Goal: Task Accomplishment & Management: Use online tool/utility

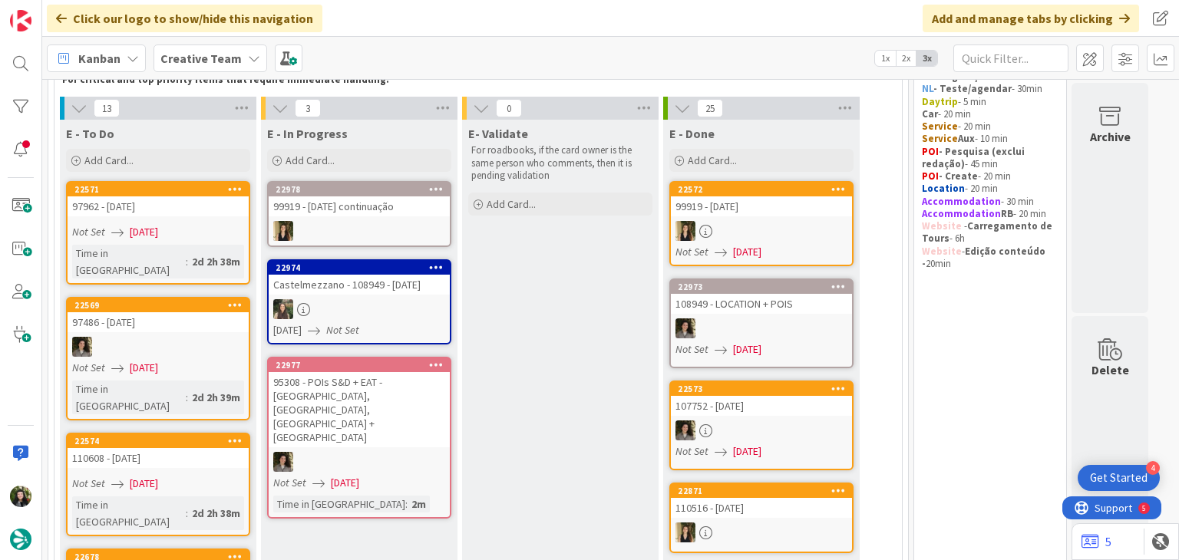
scroll to position [110, 0]
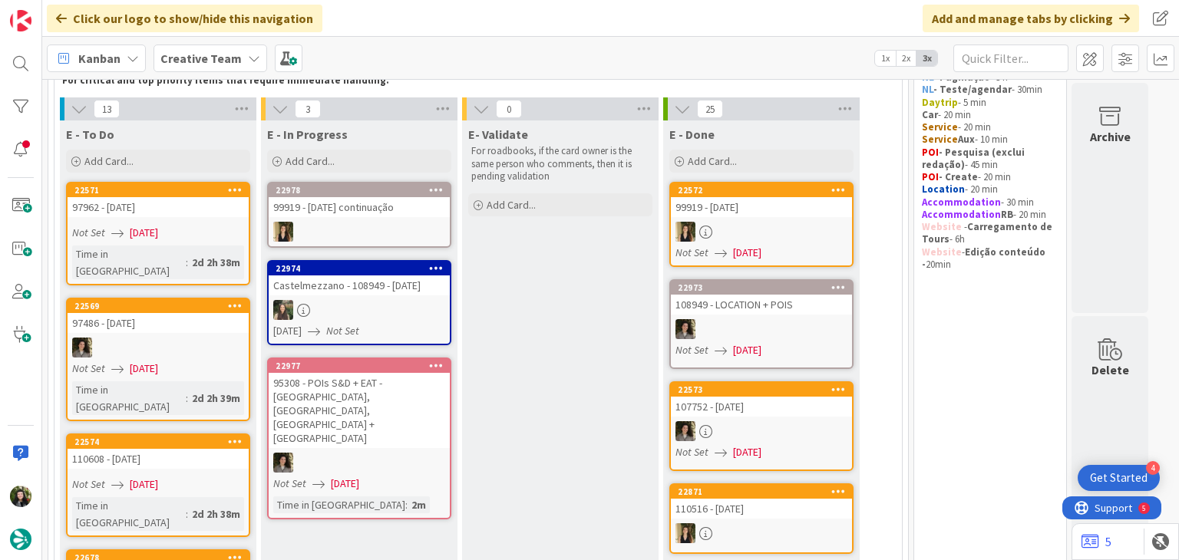
click at [137, 148] on div "E - To Do Add Card..." at bounding box center [158, 148] width 196 height 55
click at [130, 173] on div "E - To Do Add Card..." at bounding box center [158, 148] width 196 height 55
click at [132, 163] on span "Add Card..." at bounding box center [108, 161] width 49 height 14
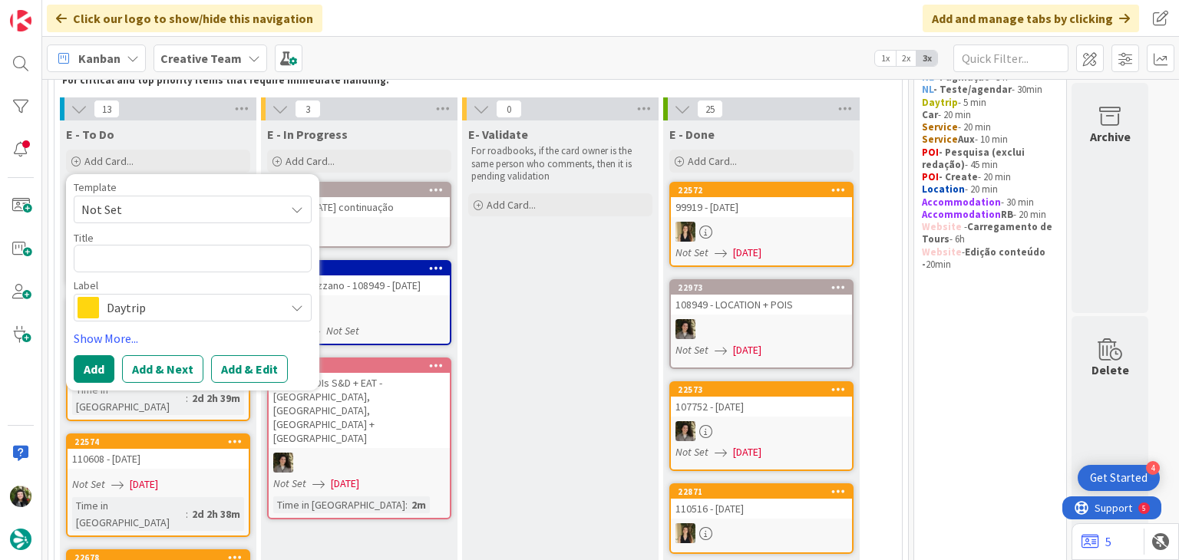
click at [163, 320] on div "Daytrip" at bounding box center [193, 308] width 238 height 28
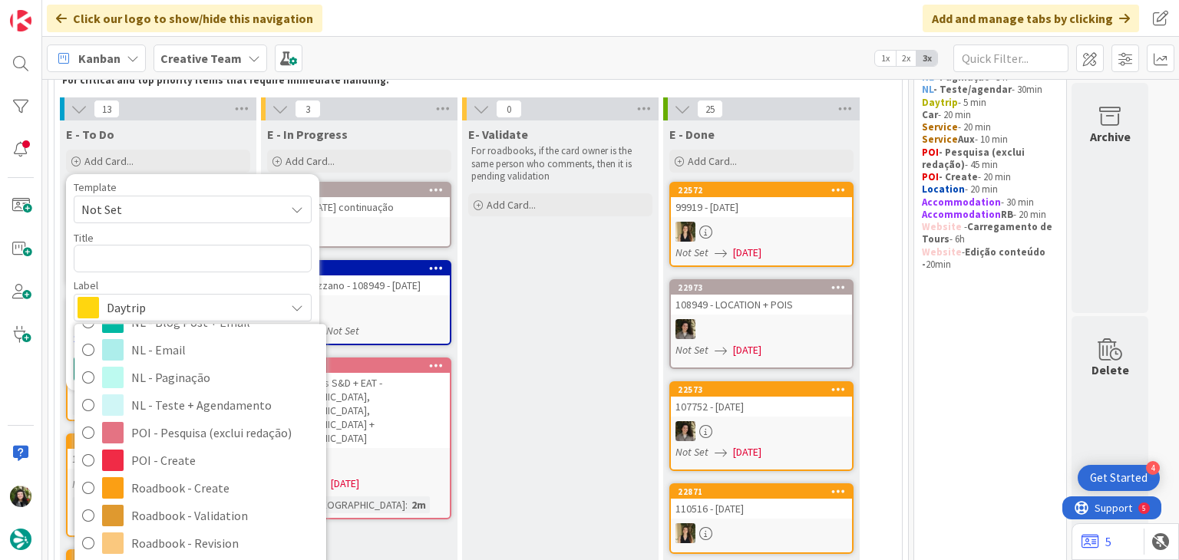
scroll to position [161, 0]
click at [149, 492] on span "Roadbook - Create" at bounding box center [224, 487] width 187 height 23
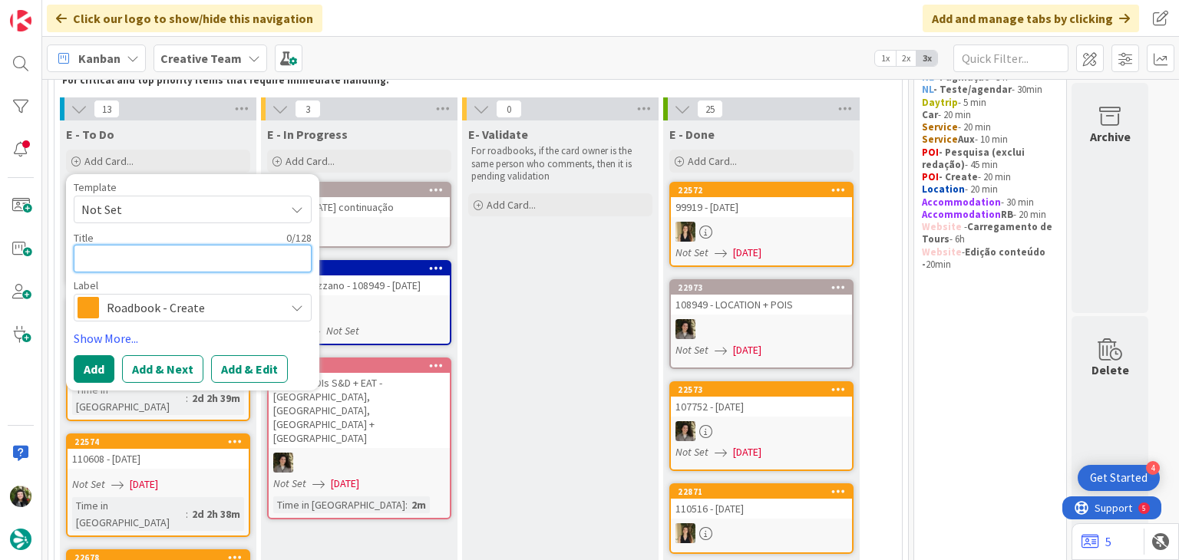
click at [203, 264] on textarea at bounding box center [193, 259] width 238 height 28
paste textarea "109509"
type textarea "x"
type textarea "109509"
type textarea "x"
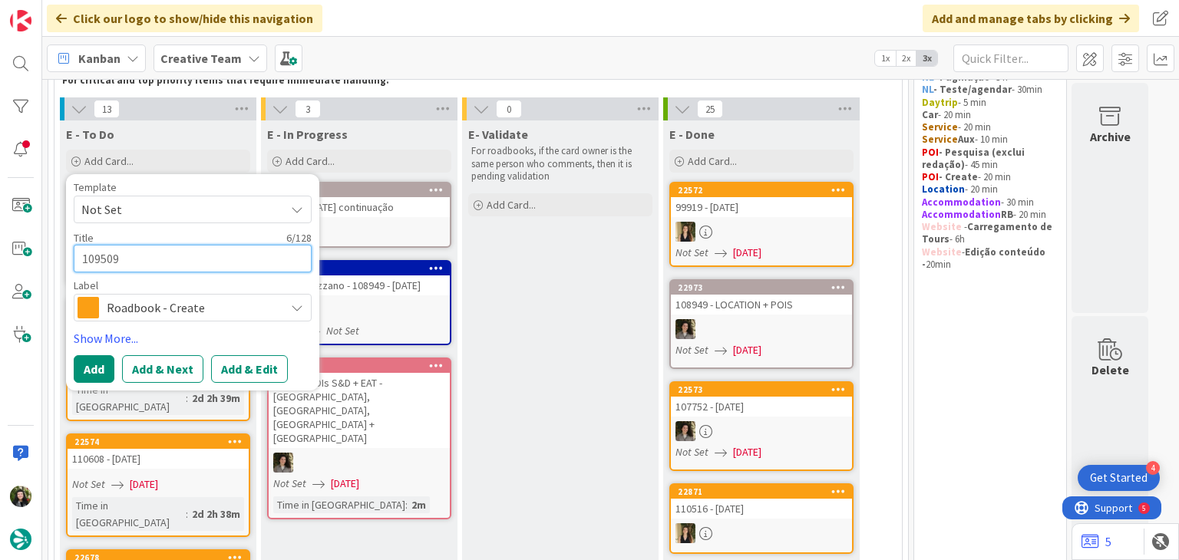
type textarea "109509"
type textarea "x"
type textarea "109509 -"
type textarea "x"
type textarea "109509 -"
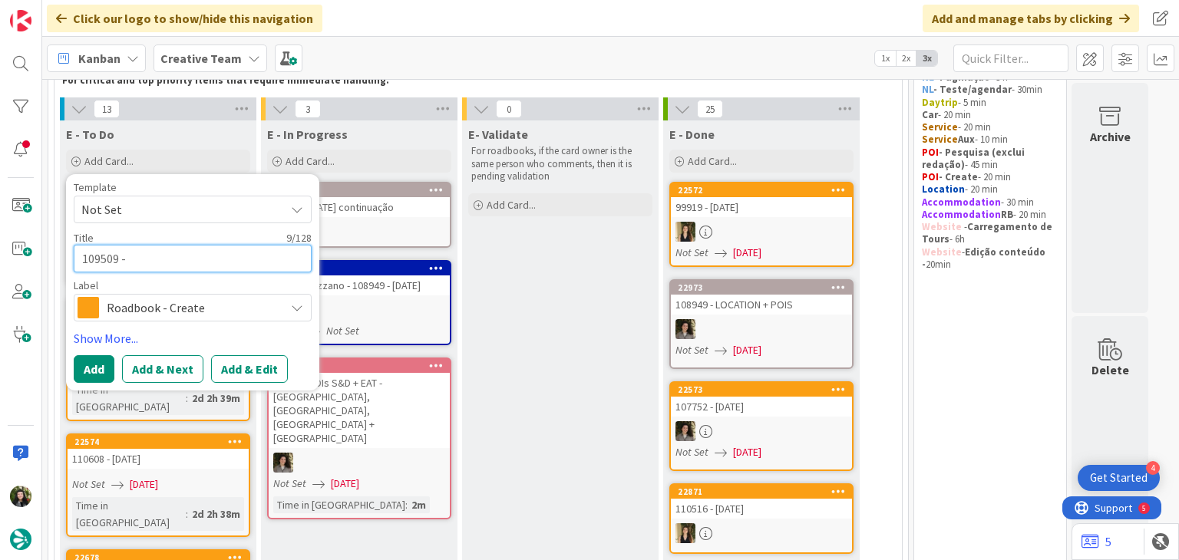
type textarea "x"
type textarea "109509 - 1"
type textarea "x"
type textarea "109509 - 1"
type textarea "x"
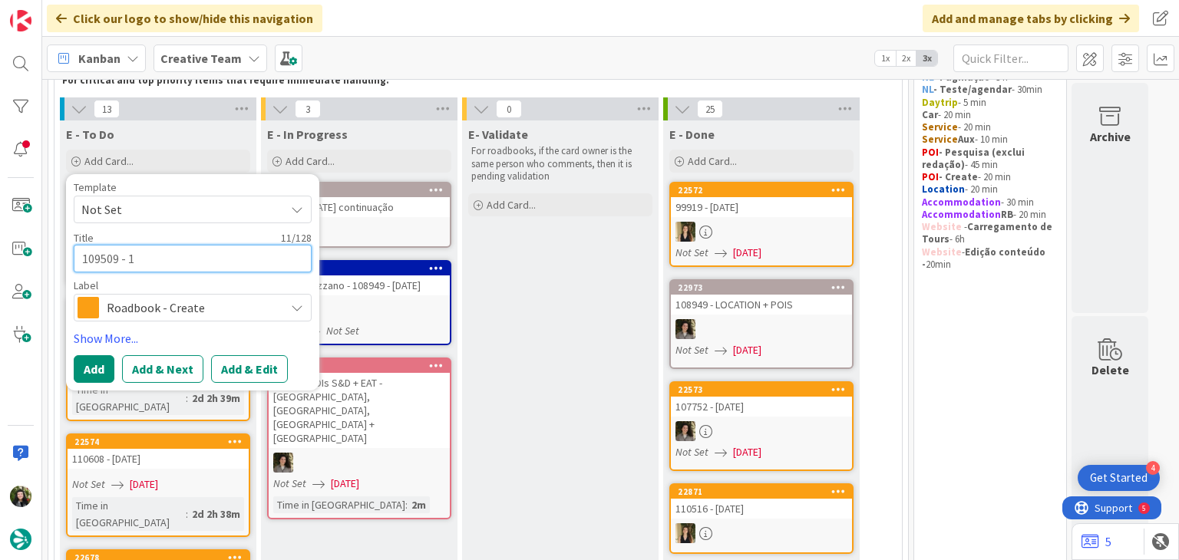
type textarea "109509 - 1 o"
type textarea "x"
type textarea "109509 - 1 oc"
type textarea "x"
type textarea "109509 - [DATE]"
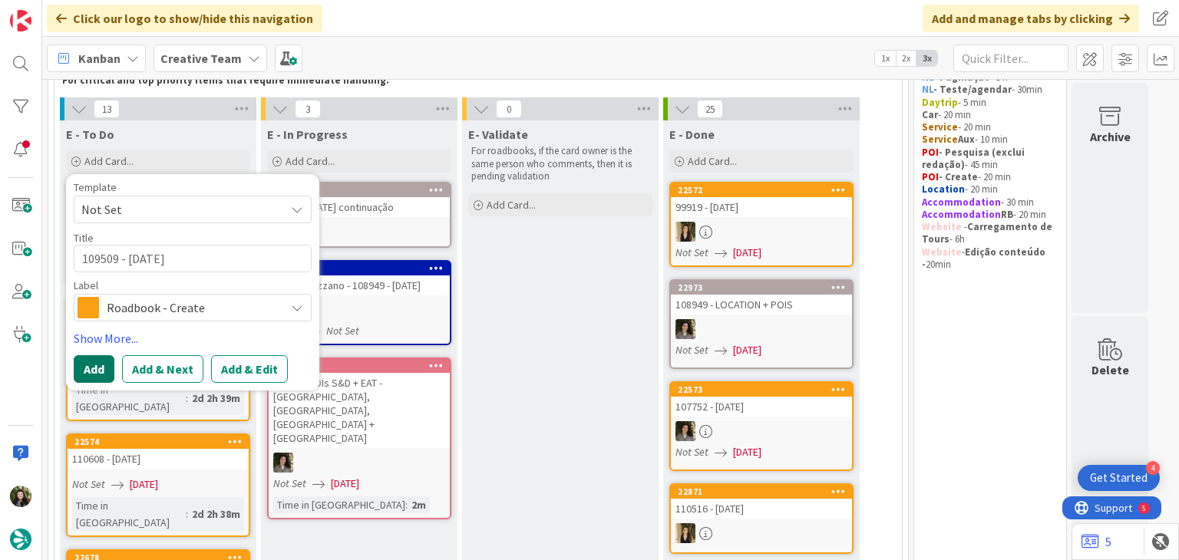
click at [98, 360] on button "Add" at bounding box center [94, 369] width 41 height 28
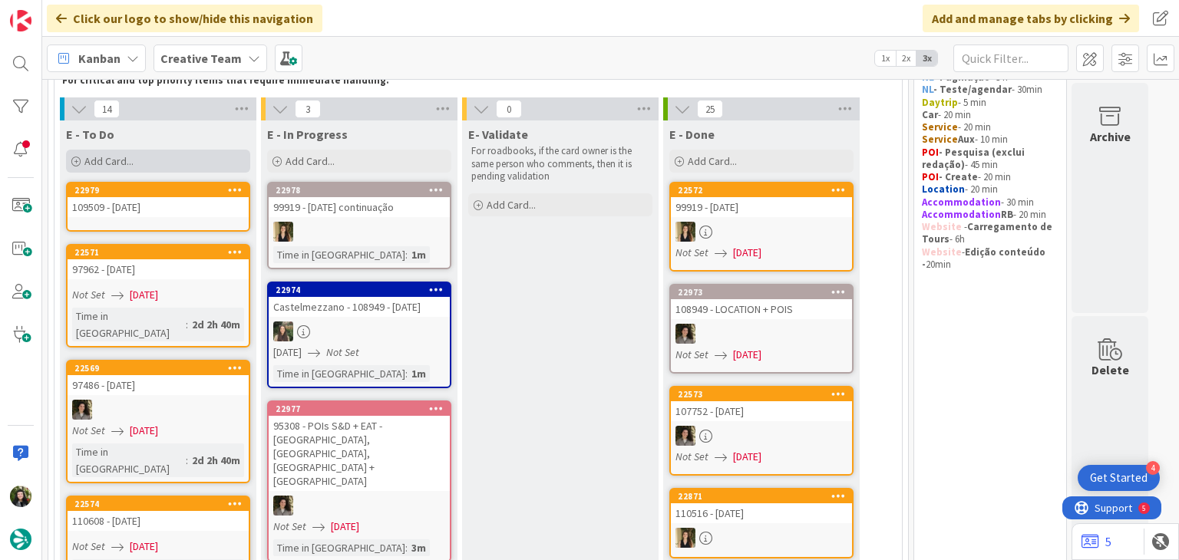
click at [149, 156] on div "Add Card..." at bounding box center [158, 161] width 184 height 23
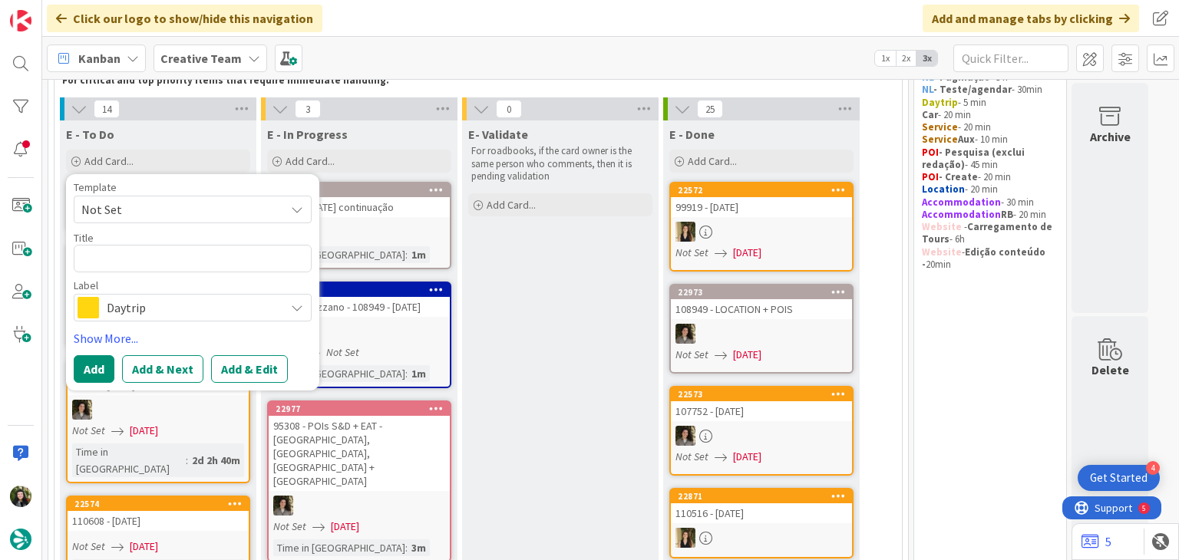
click at [152, 300] on span "Daytrip" at bounding box center [192, 307] width 170 height 21
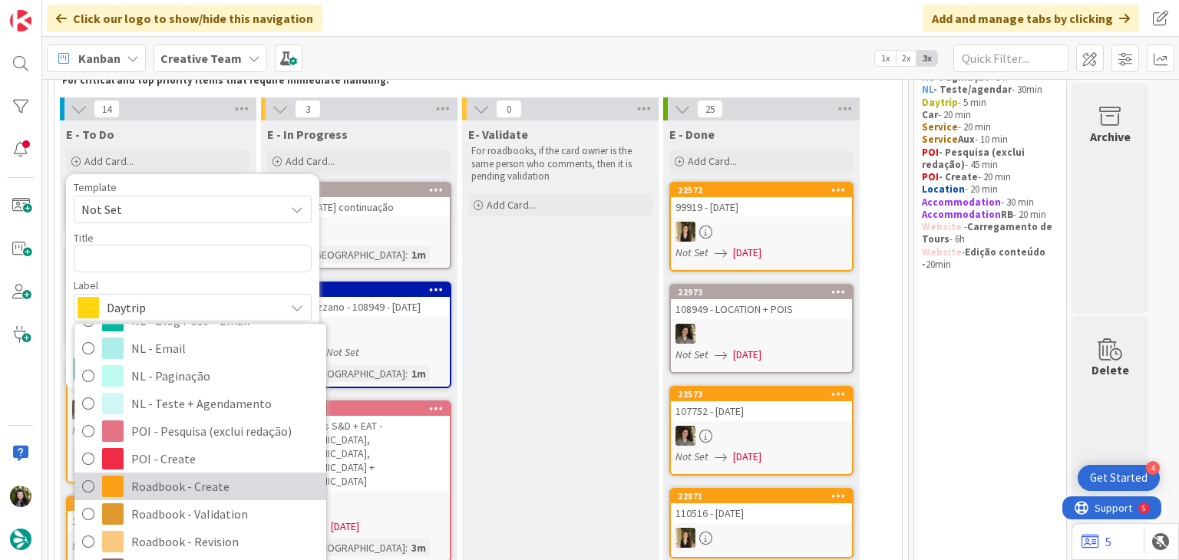
click at [172, 479] on span "Roadbook - Create" at bounding box center [224, 487] width 187 height 23
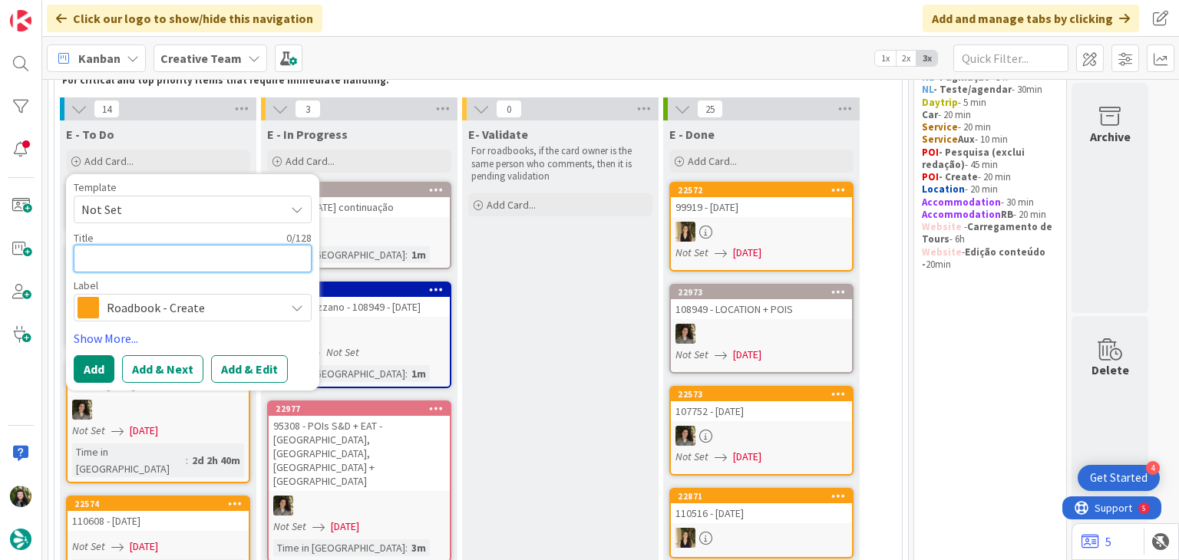
click at [187, 253] on textarea at bounding box center [193, 259] width 238 height 28
paste textarea "105170"
type textarea "x"
type textarea "105170"
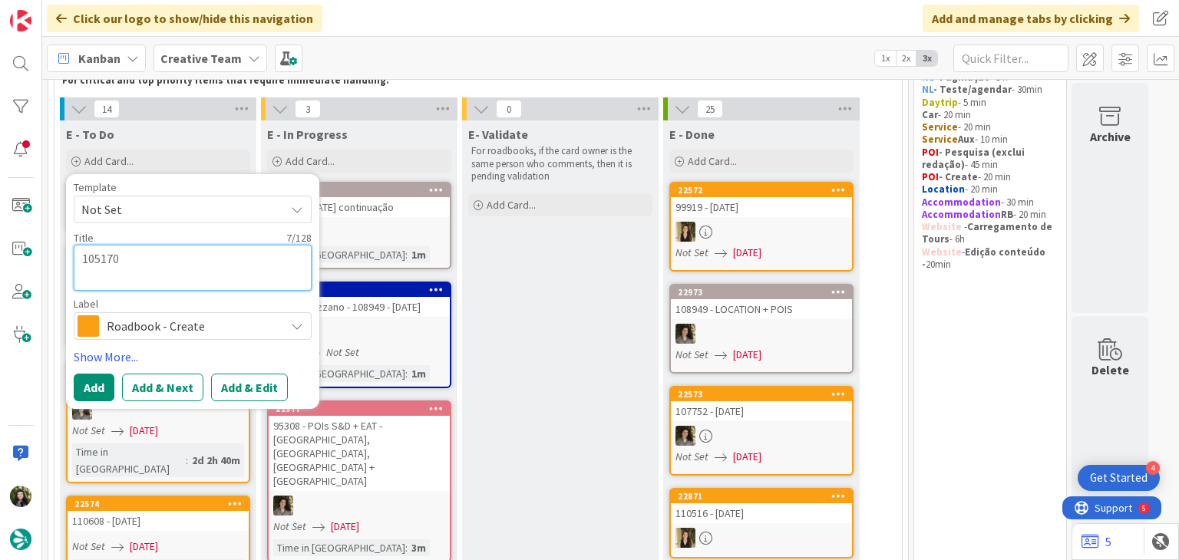
type textarea "x"
type textarea "105170"
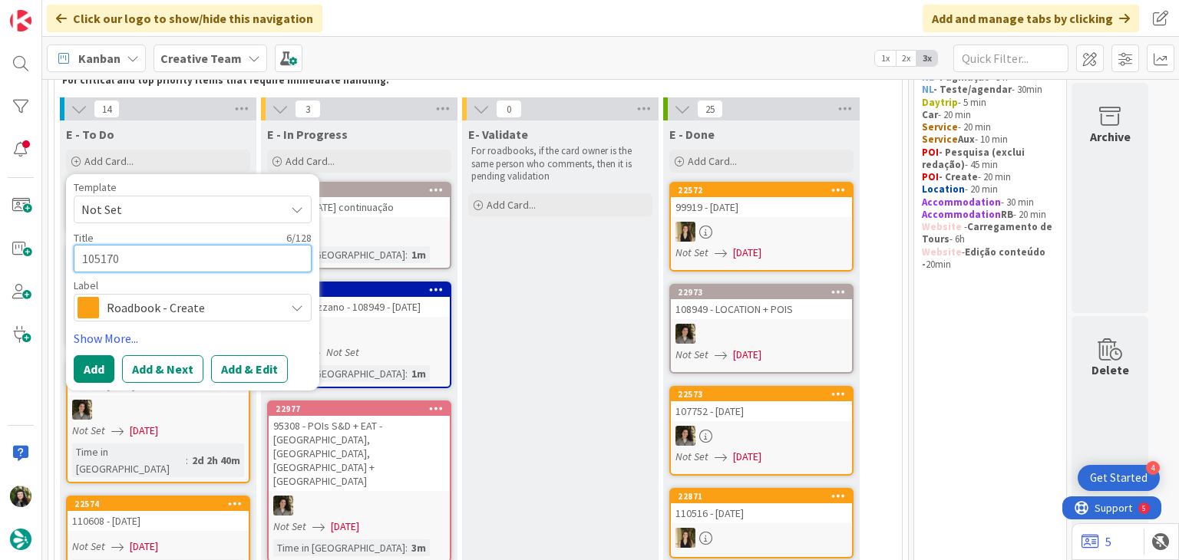
type textarea "x"
type textarea "105170"
type textarea "x"
type textarea "105170 2"
type textarea "x"
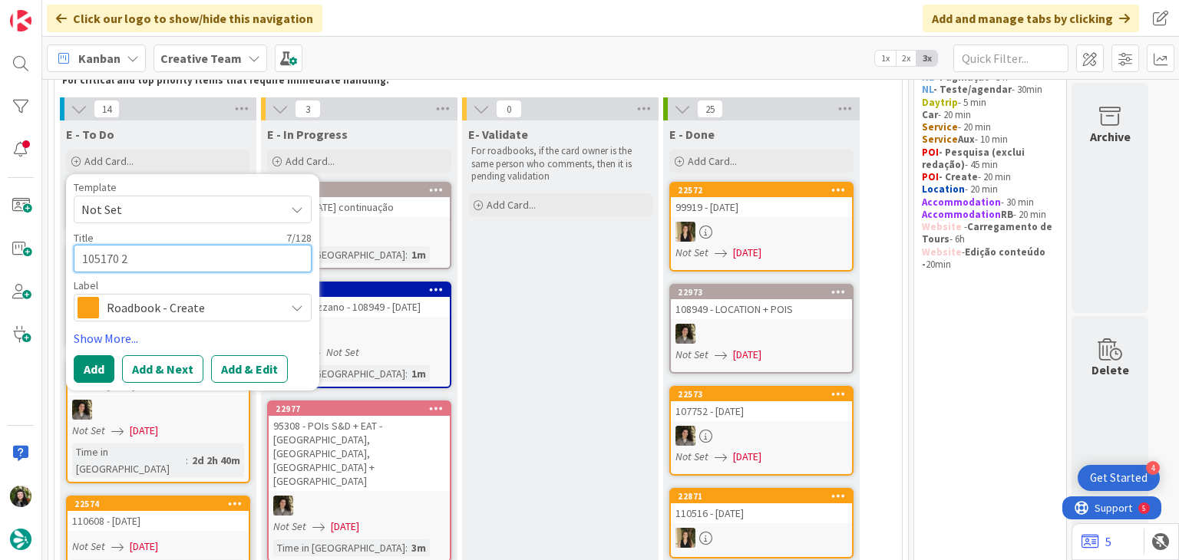
type textarea "105170 2"
type textarea "x"
type textarea "105170 2 oc"
type textarea "x"
type textarea "105170 [DATE]"
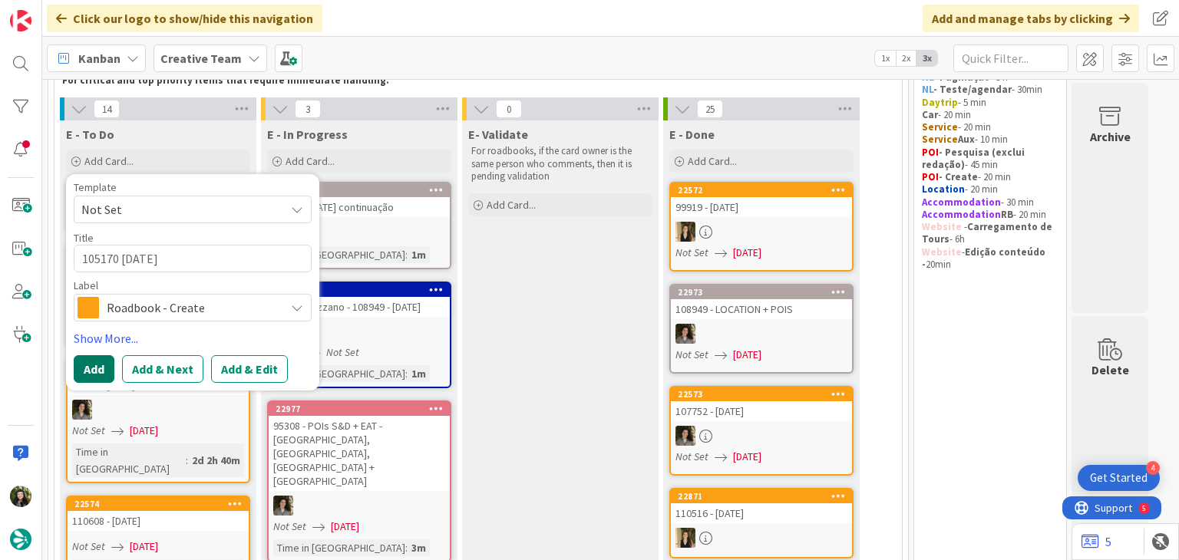
click at [91, 361] on button "Add" at bounding box center [94, 369] width 41 height 28
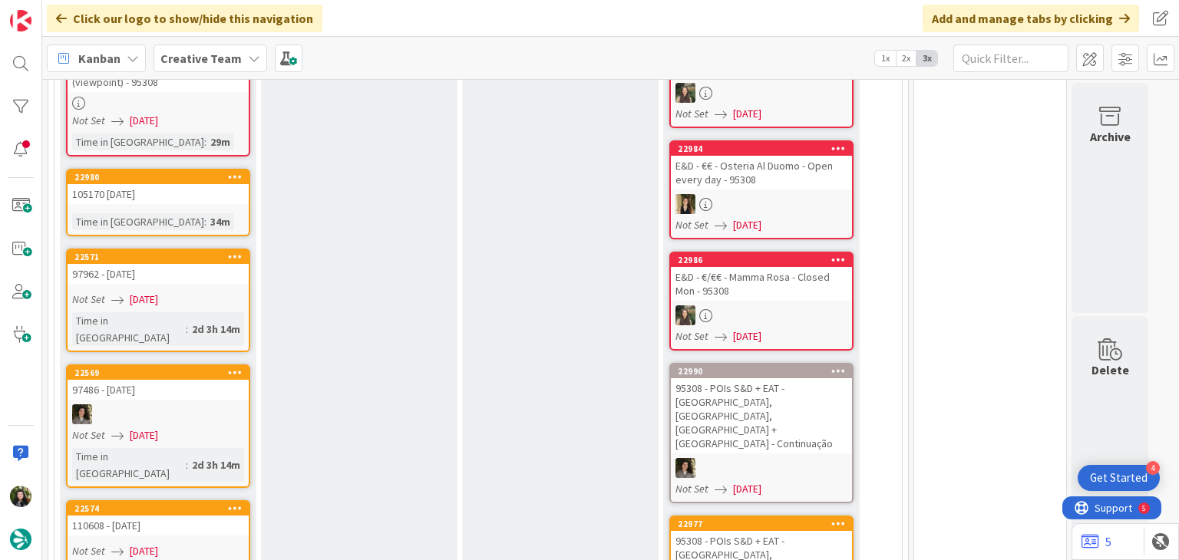
scroll to position [470, 0]
